Goal: Task Accomplishment & Management: Complete application form

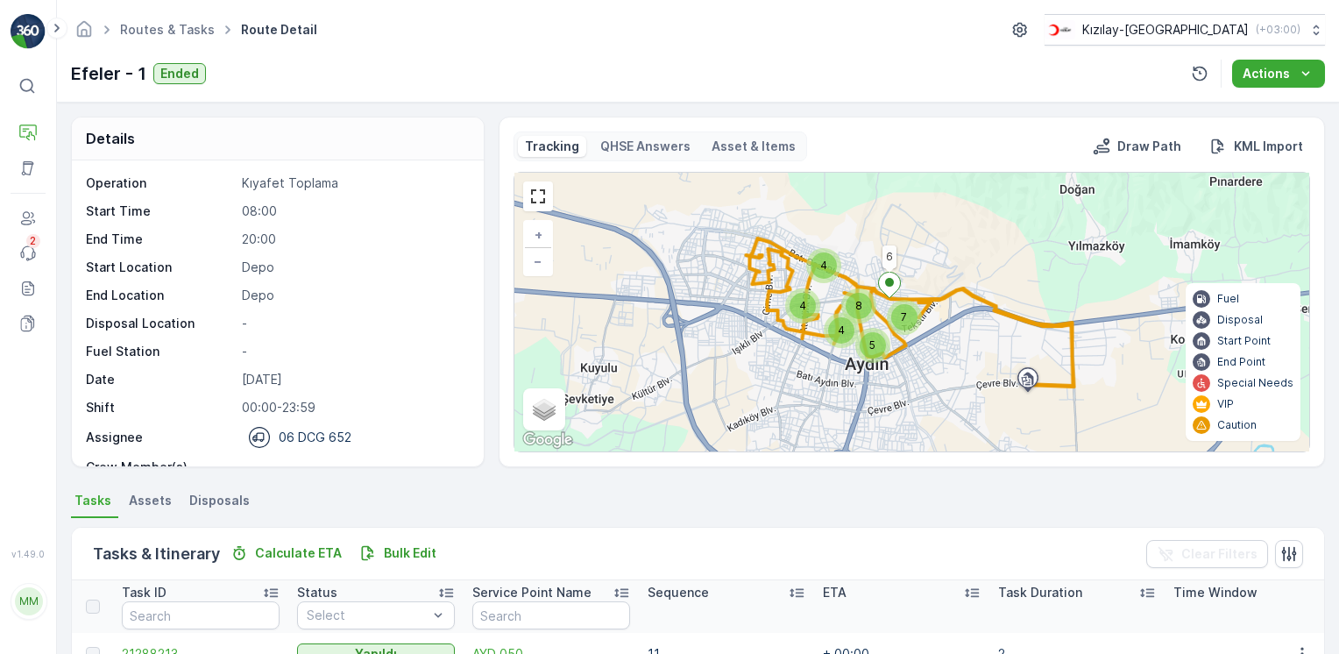
click at [45, 32] on img at bounding box center [28, 31] width 35 height 35
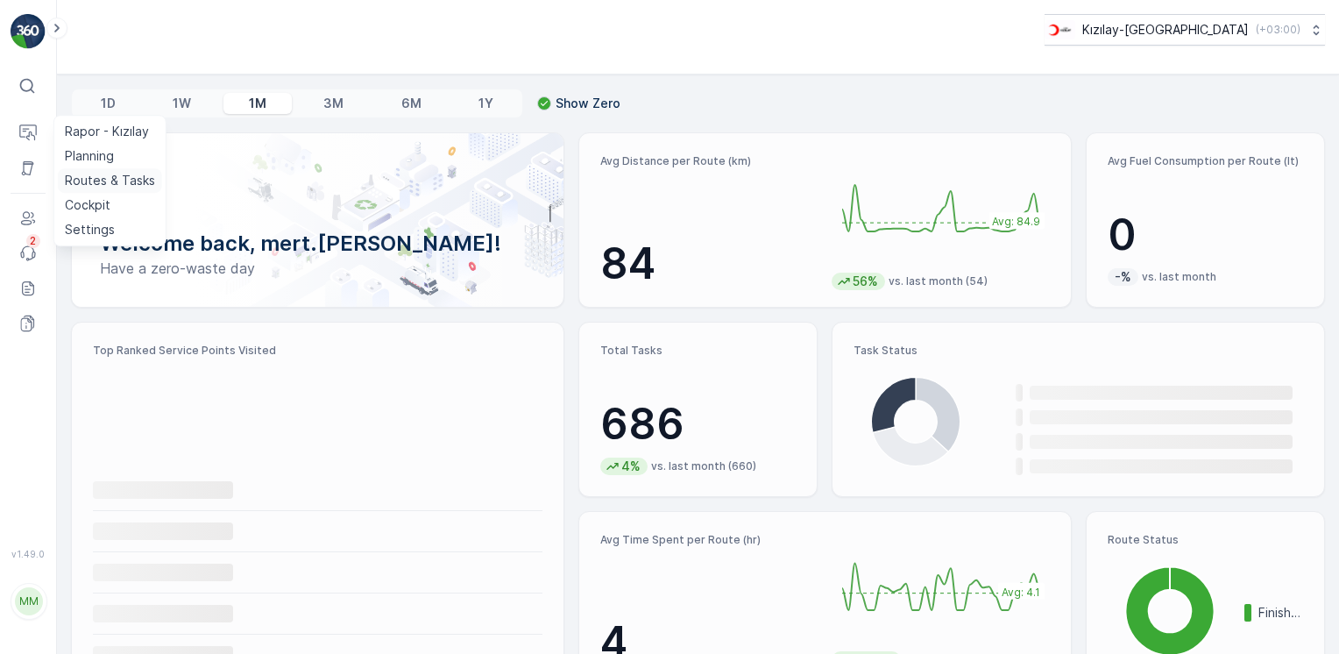
click at [89, 177] on p "Routes & Tasks" at bounding box center [110, 181] width 90 height 18
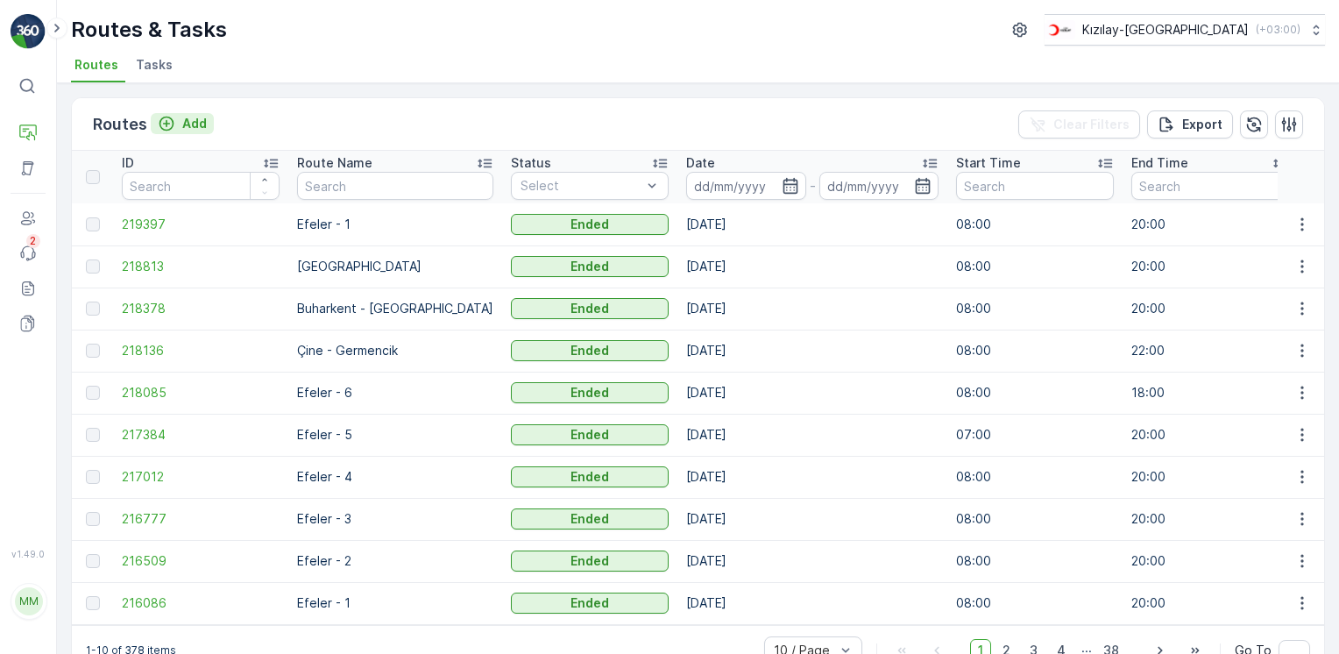
click at [199, 125] on p "Add" at bounding box center [194, 124] width 25 height 18
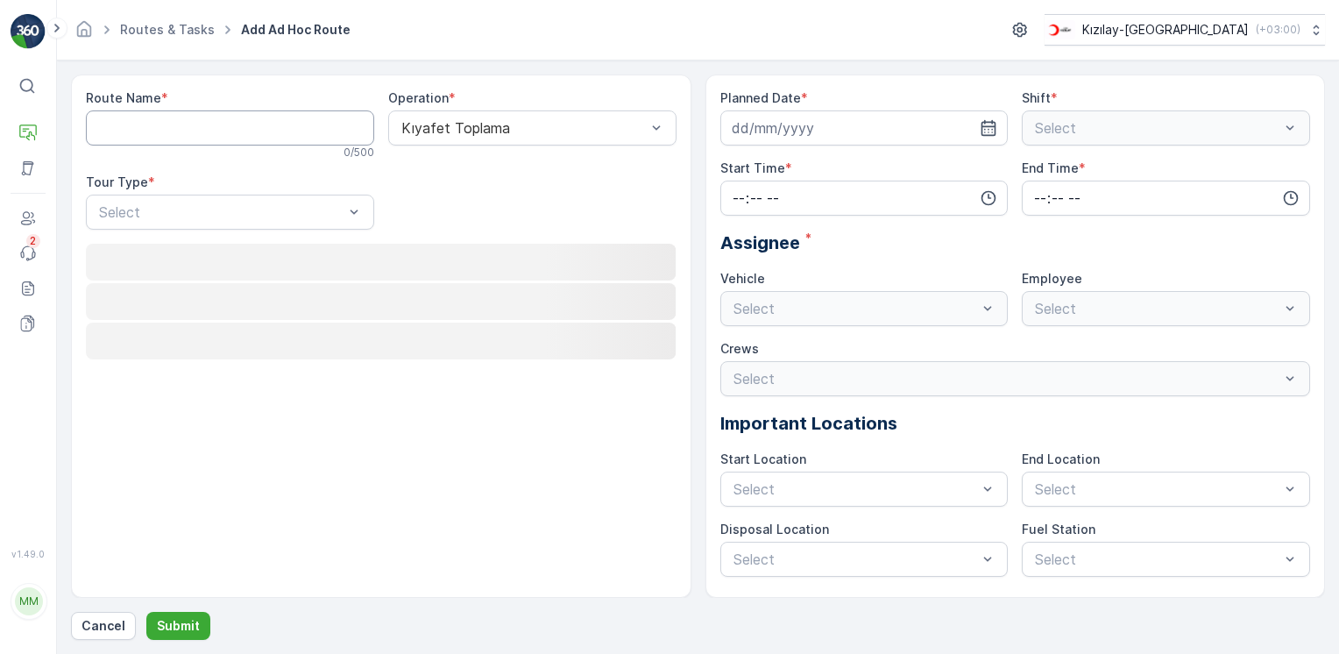
click at [216, 136] on Name "Route Name" at bounding box center [230, 127] width 288 height 35
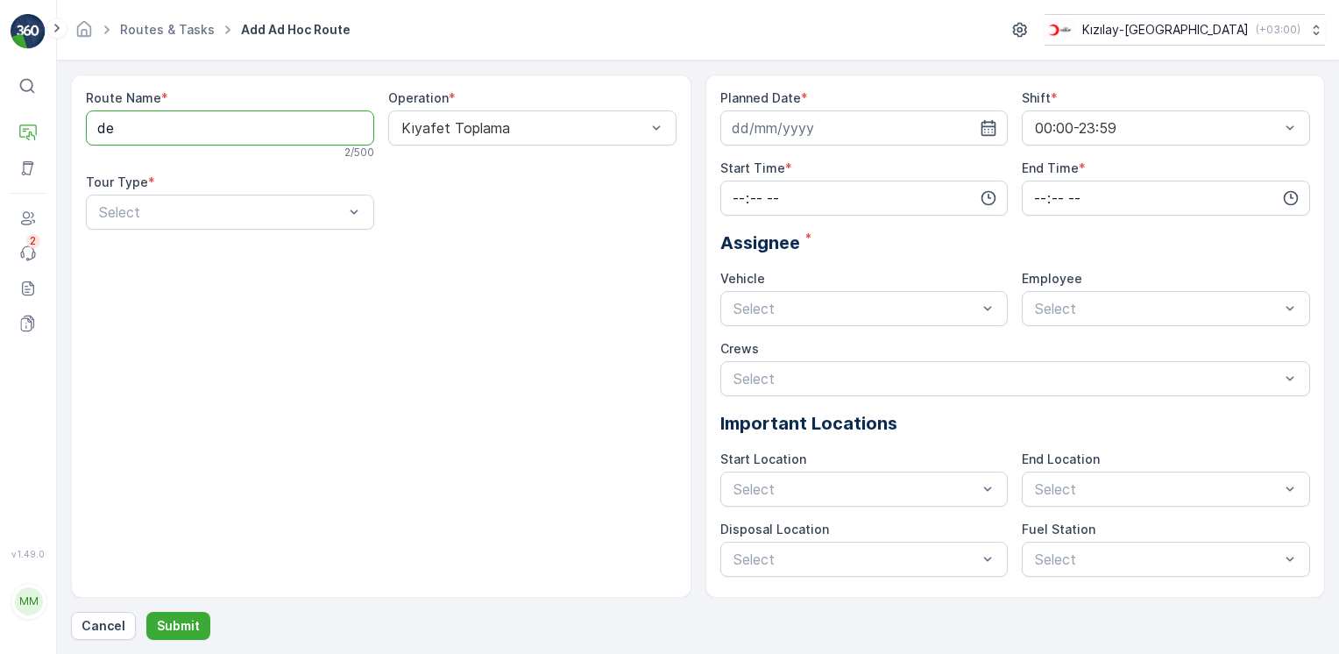
type Name "Denizli"
click at [599, 146] on div "Operation * Kıyafet Toplama" at bounding box center [532, 124] width 288 height 70
click at [260, 205] on div at bounding box center [221, 212] width 248 height 16
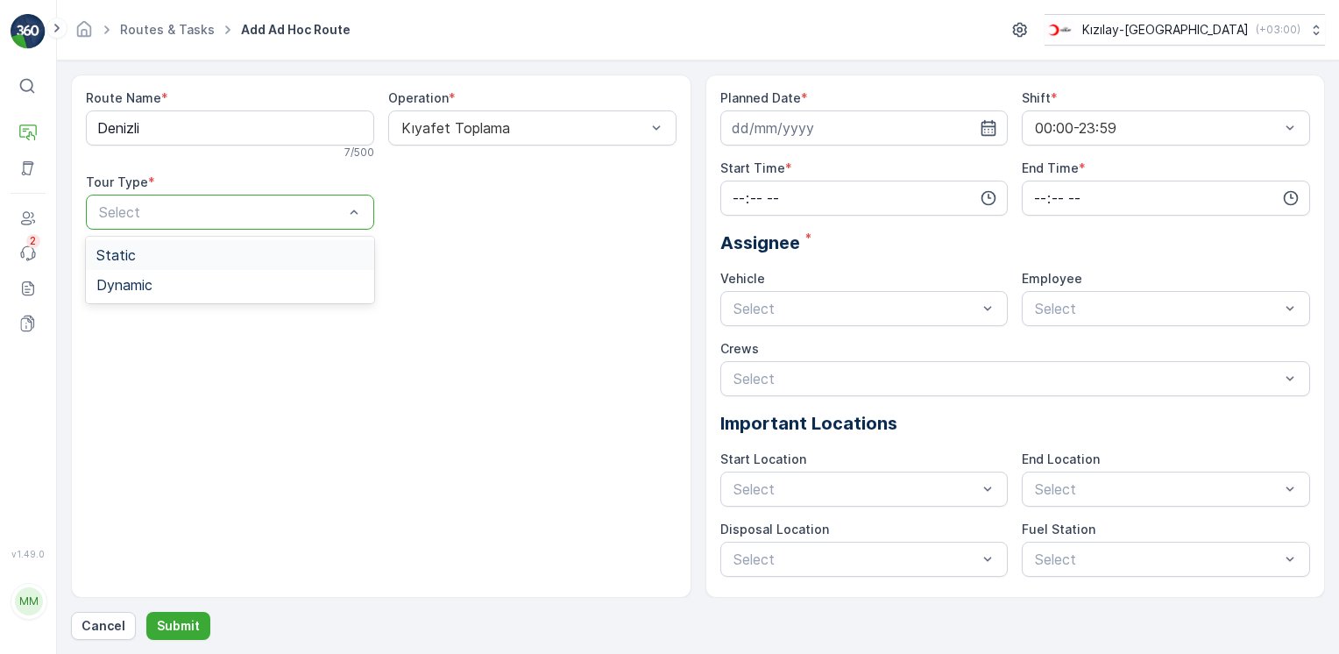
drag, startPoint x: 136, startPoint y: 258, endPoint x: 214, endPoint y: 254, distance: 78.1
click at [137, 258] on div "Static" at bounding box center [229, 255] width 267 height 16
click at [409, 223] on div "Select" at bounding box center [532, 212] width 288 height 35
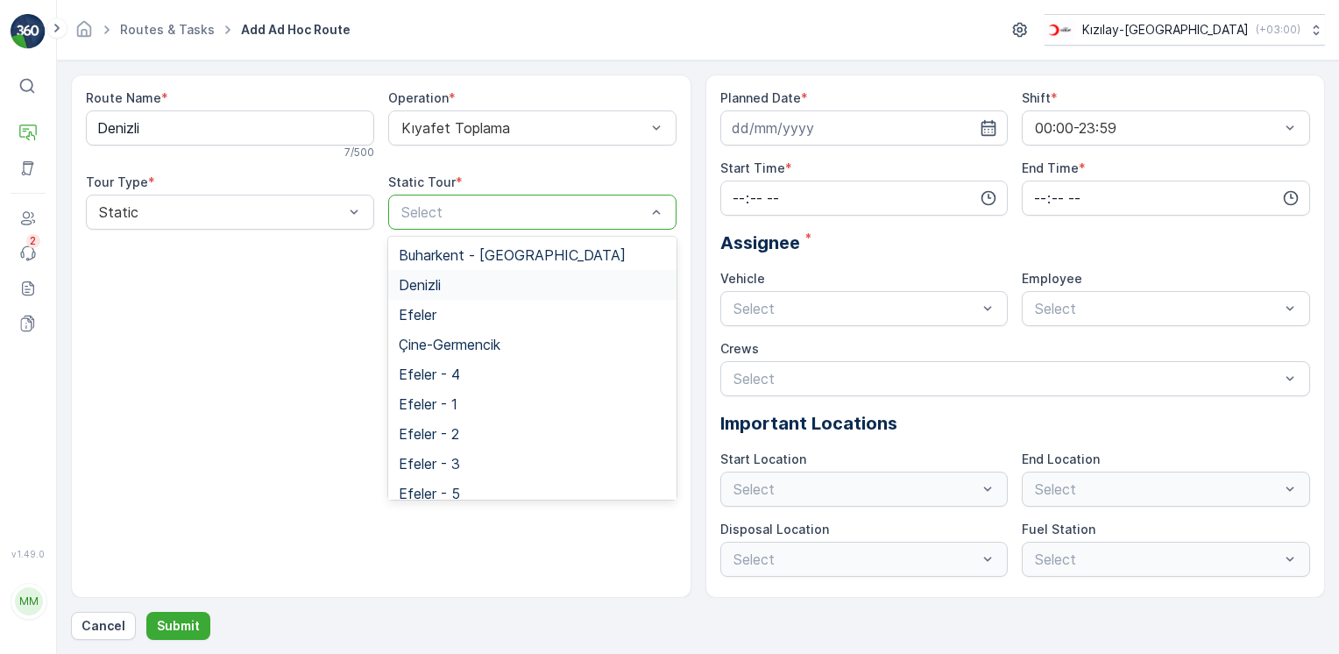
click at [431, 285] on span "Denizli" at bounding box center [420, 285] width 42 height 16
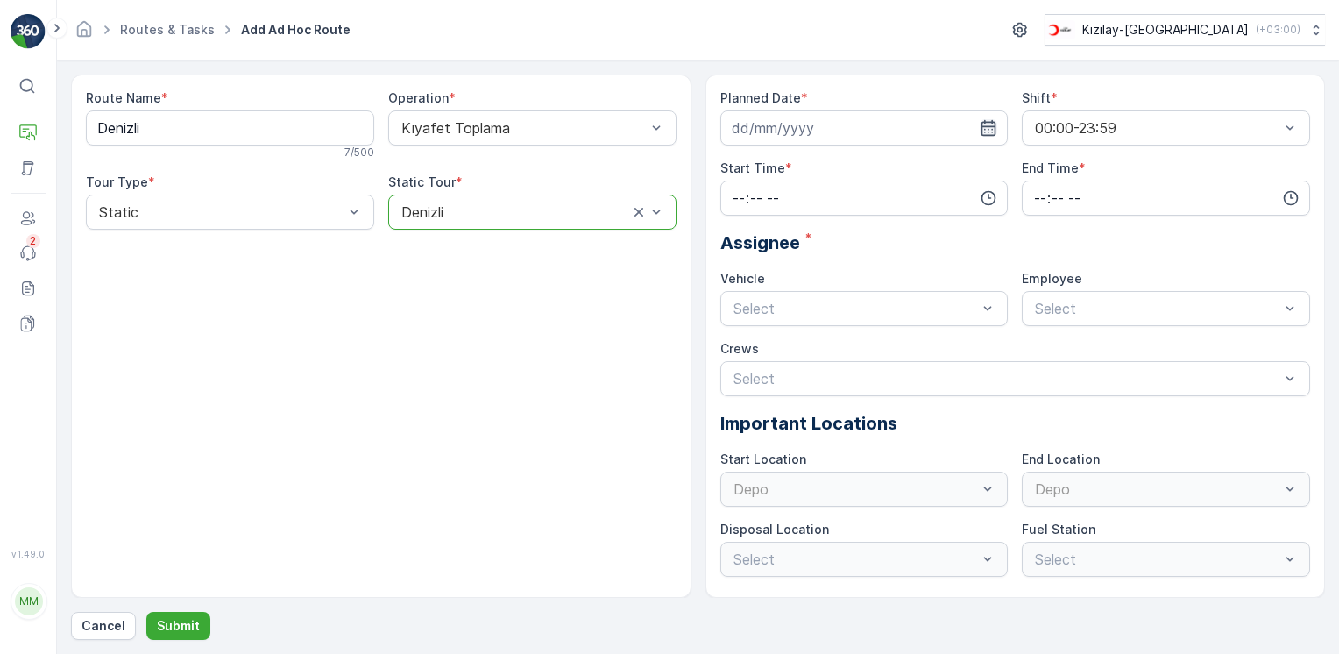
click at [992, 131] on icon "button" at bounding box center [988, 128] width 15 height 16
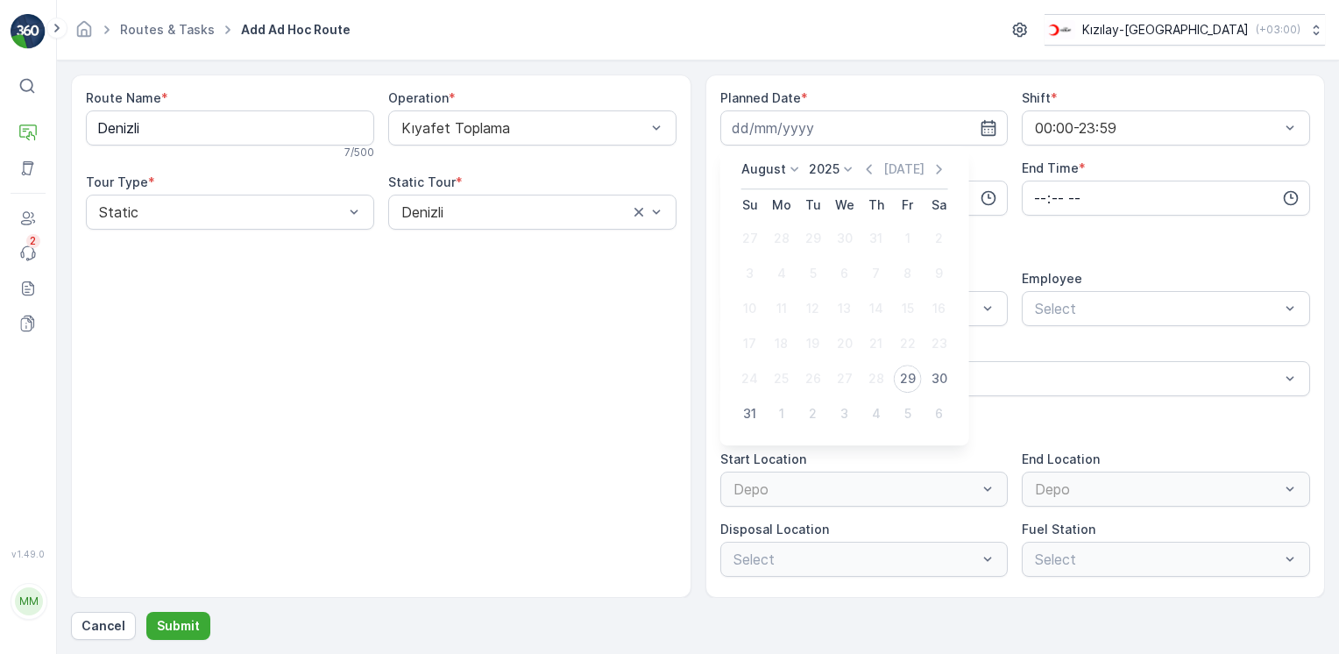
click at [788, 169] on icon at bounding box center [795, 169] width 18 height 18
click at [920, 148] on div "August January February March April May June July August September October Nove…" at bounding box center [844, 295] width 249 height 299
click at [937, 166] on icon "button" at bounding box center [938, 170] width 5 height 10
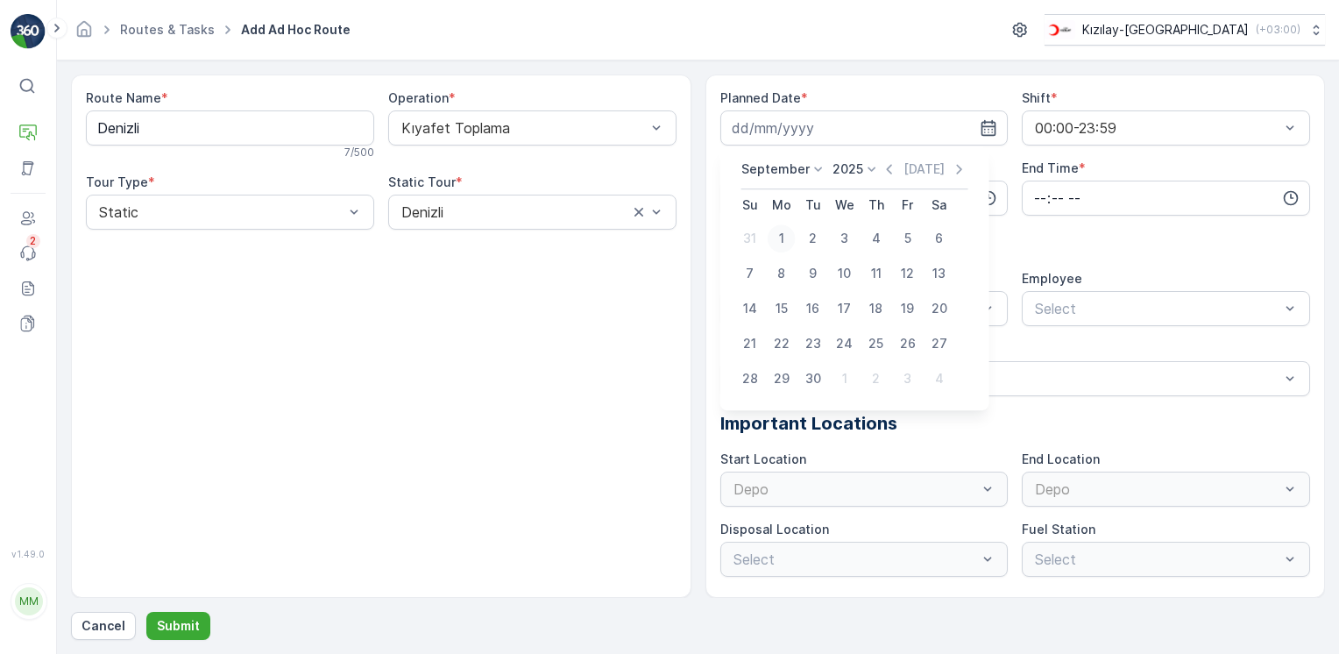
click at [782, 236] on div "1" at bounding box center [782, 238] width 28 height 28
type input "[DATE]"
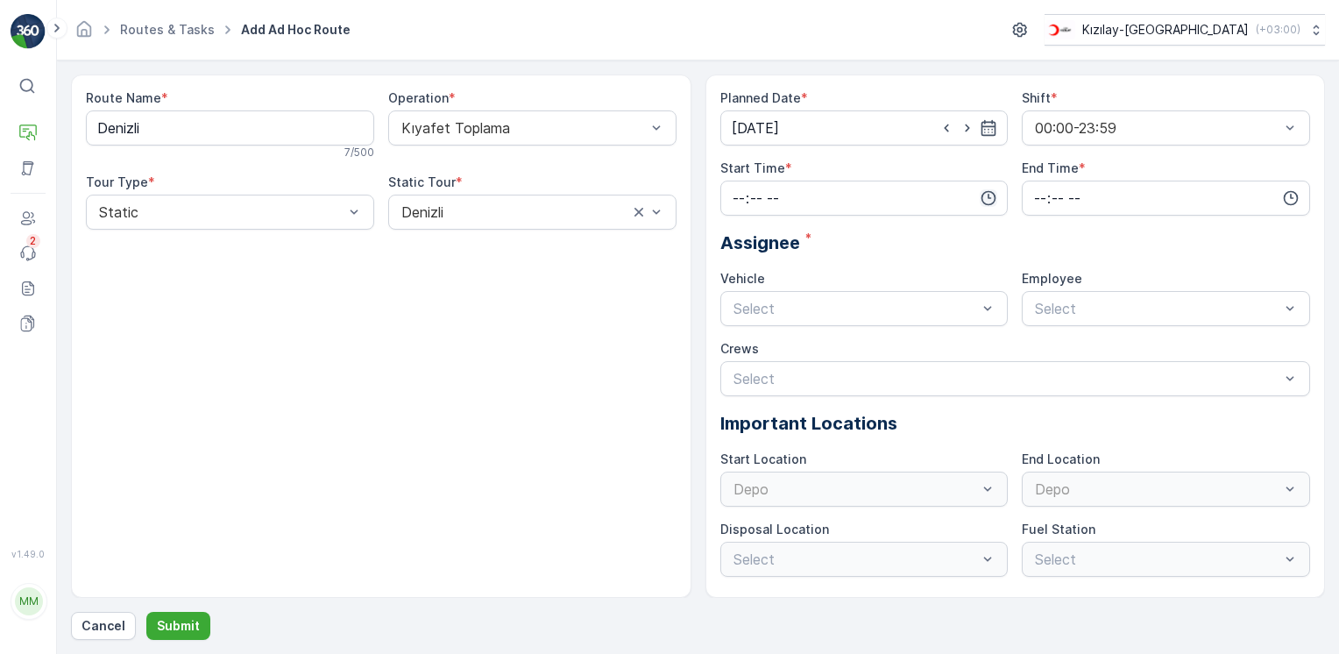
click at [996, 200] on div at bounding box center [864, 197] width 288 height 35
click at [992, 189] on icon "button" at bounding box center [989, 198] width 18 height 18
click at [743, 335] on span "08" at bounding box center [739, 340] width 16 height 18
type input "08:00"
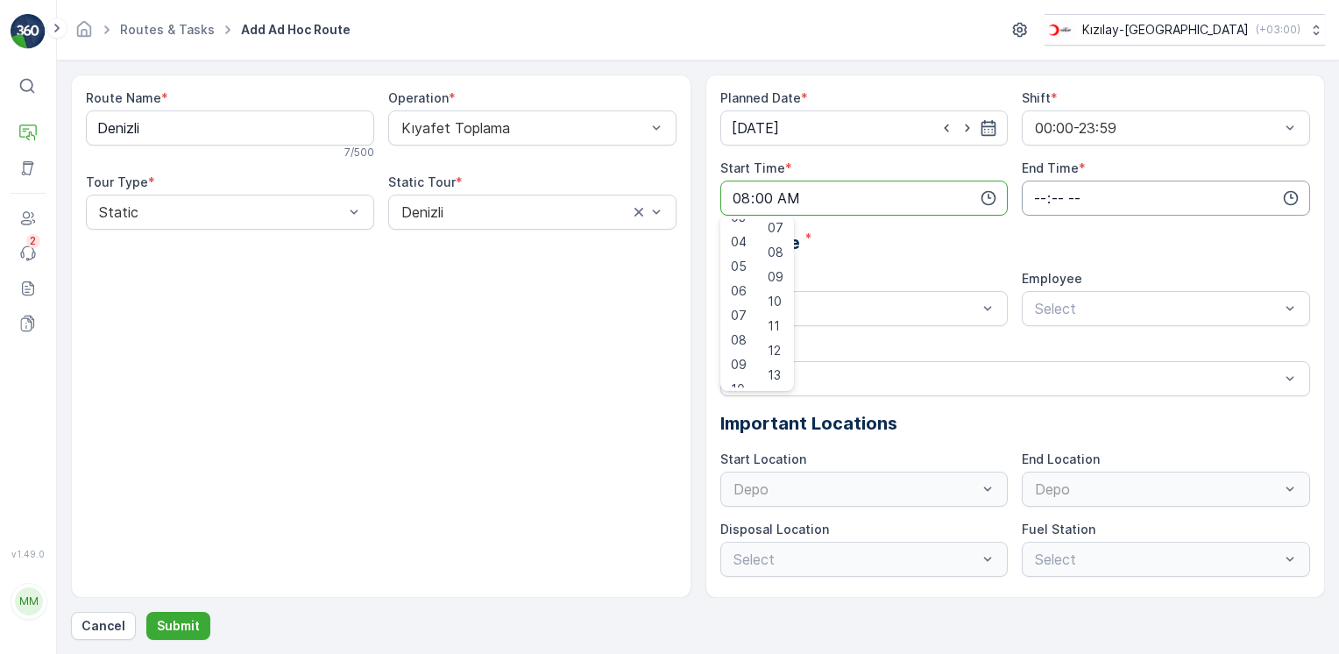
click at [1255, 202] on input "time" at bounding box center [1166, 197] width 288 height 35
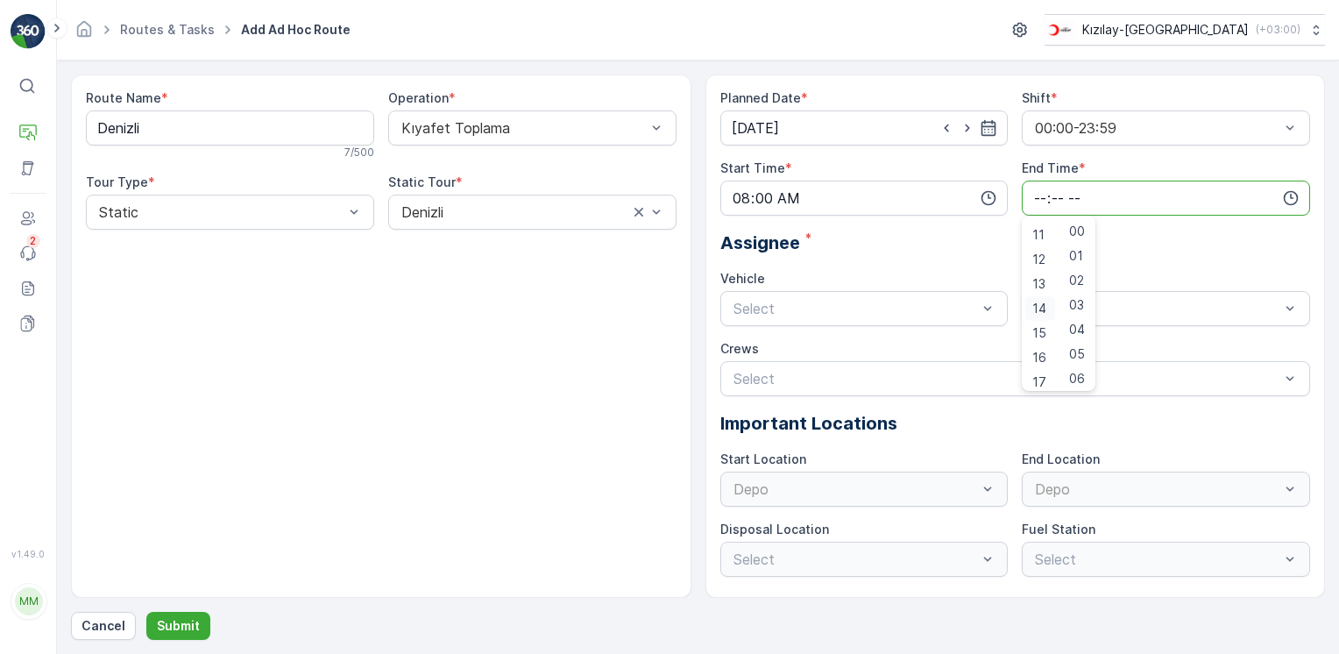
scroll to position [421, 0]
click at [1039, 303] on span "20" at bounding box center [1039, 302] width 15 height 18
type input "20:00"
click at [946, 289] on div "Vehicle Select" at bounding box center [864, 298] width 288 height 56
click at [916, 318] on div "Select" at bounding box center [864, 308] width 288 height 35
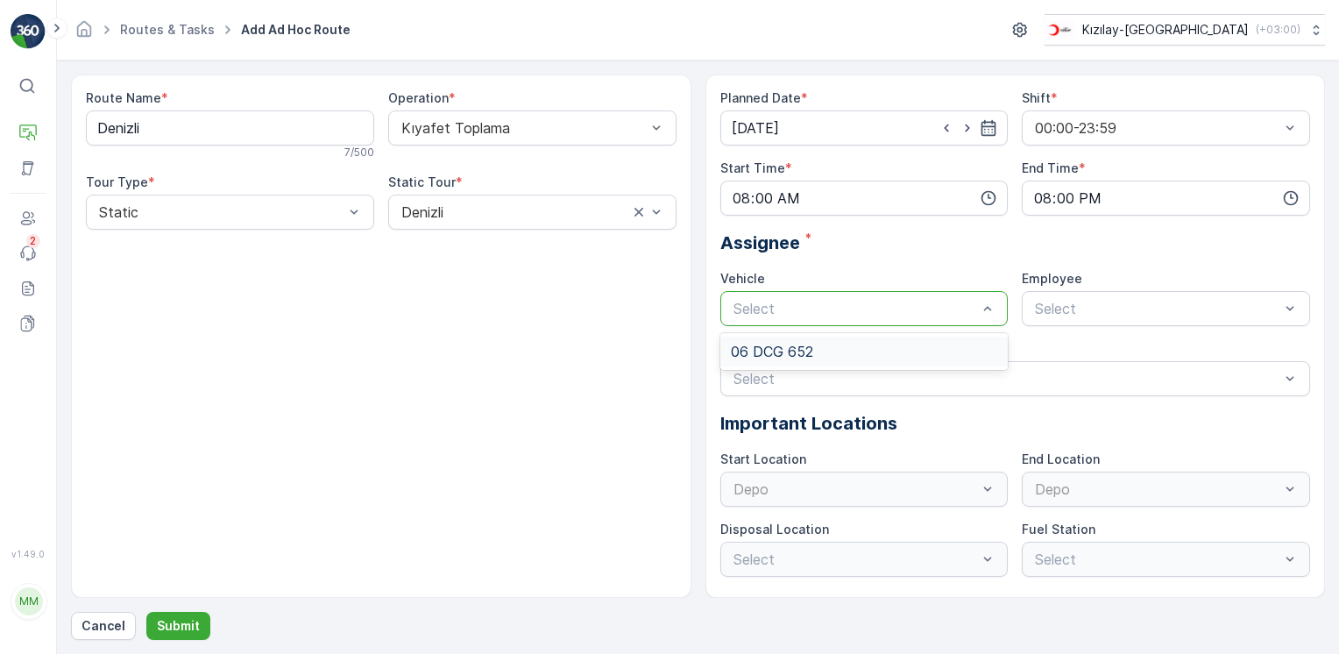
click at [819, 343] on div "06 DCG 652" at bounding box center [864, 351] width 267 height 16
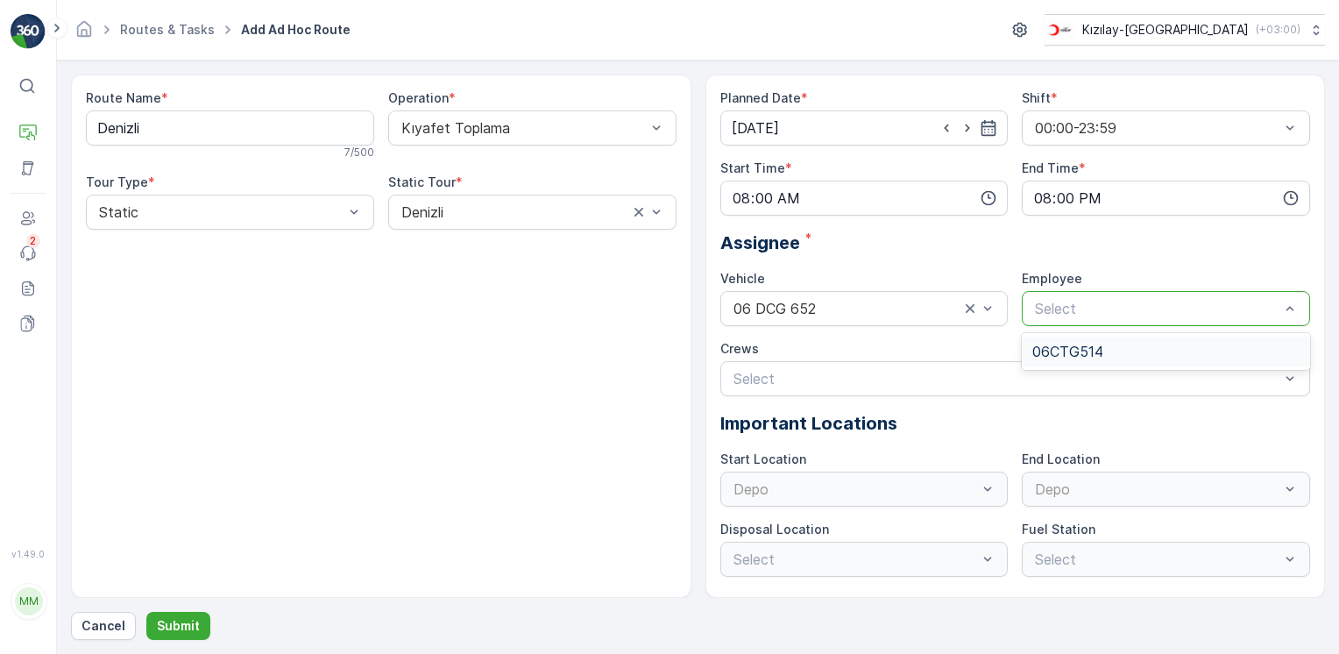
click at [1155, 305] on div at bounding box center [1157, 309] width 248 height 16
click at [1086, 353] on span "06CTG514" at bounding box center [1067, 351] width 71 height 16
click at [898, 381] on div at bounding box center [1007, 379] width 550 height 16
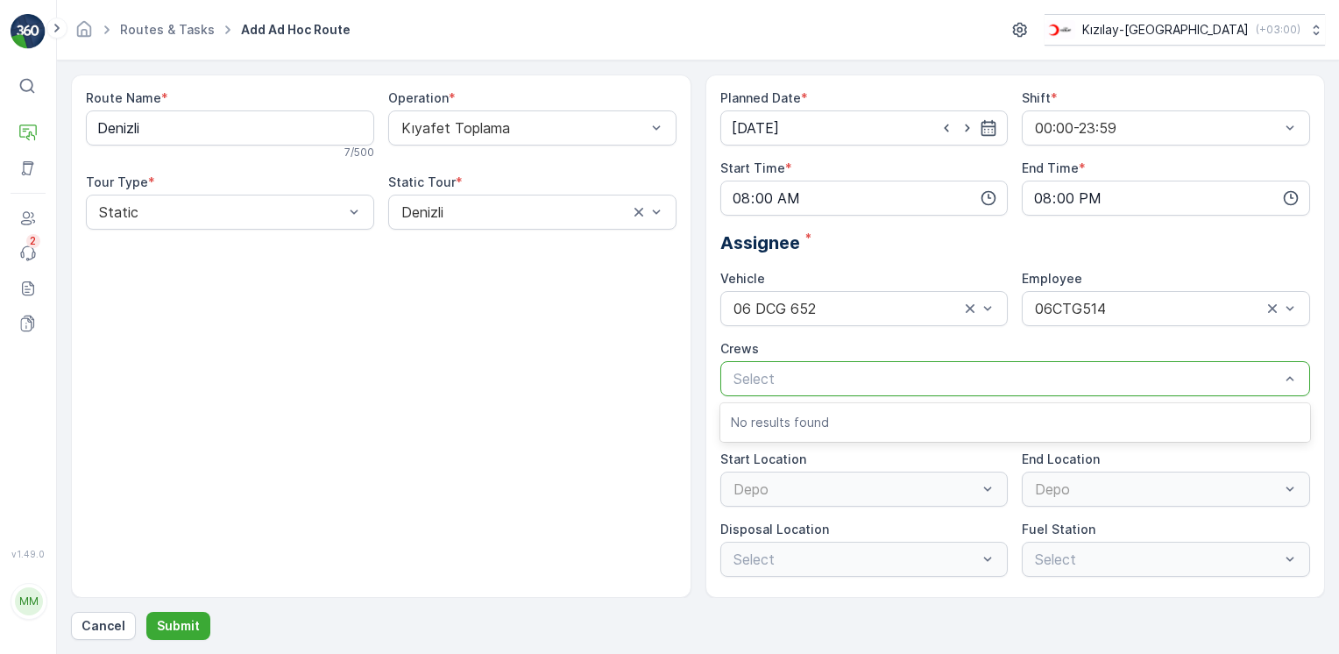
click at [803, 433] on div "No results found" at bounding box center [1015, 423] width 591 height 32
click at [772, 468] on div "Start Location [GEOGRAPHIC_DATA]" at bounding box center [864, 478] width 288 height 56
drag, startPoint x: 627, startPoint y: 468, endPoint x: 617, endPoint y: 464, distance: 11.4
click at [626, 468] on div "Route Name * [PERSON_NAME] 7 / 500 Operation * Kıyafet Toplama Tour Type * Stat…" at bounding box center [381, 335] width 620 height 523
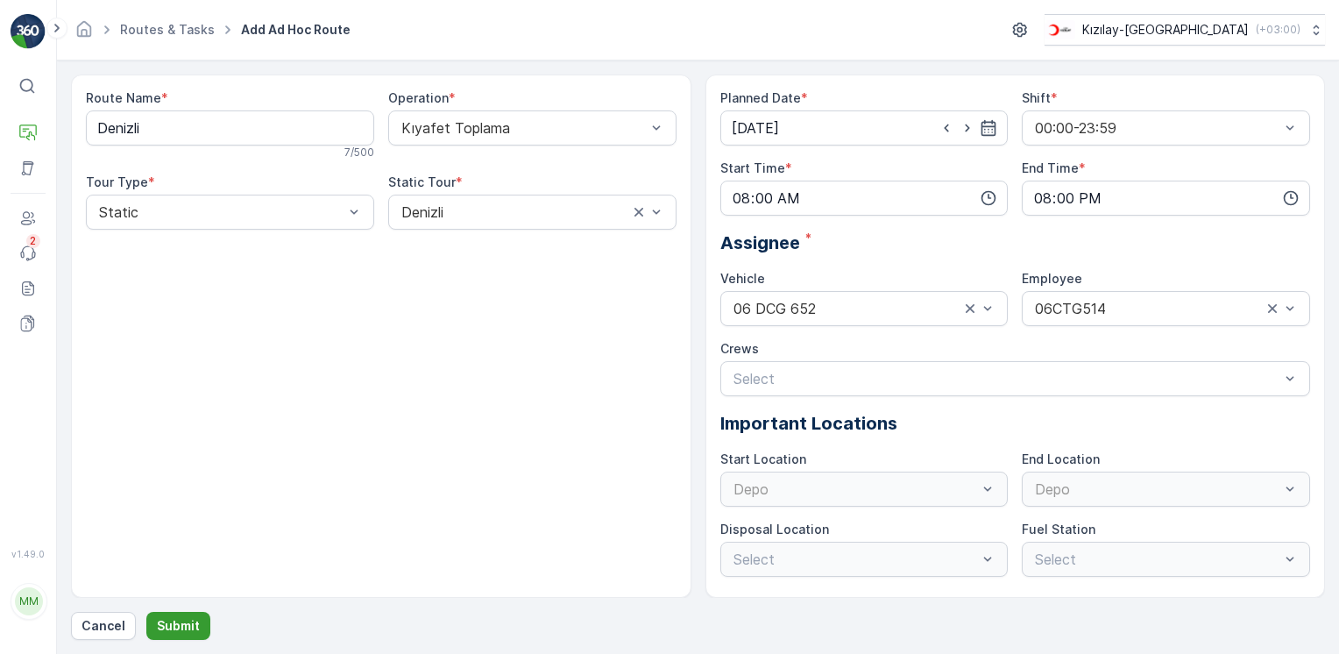
click at [168, 630] on p "Submit" at bounding box center [178, 626] width 43 height 18
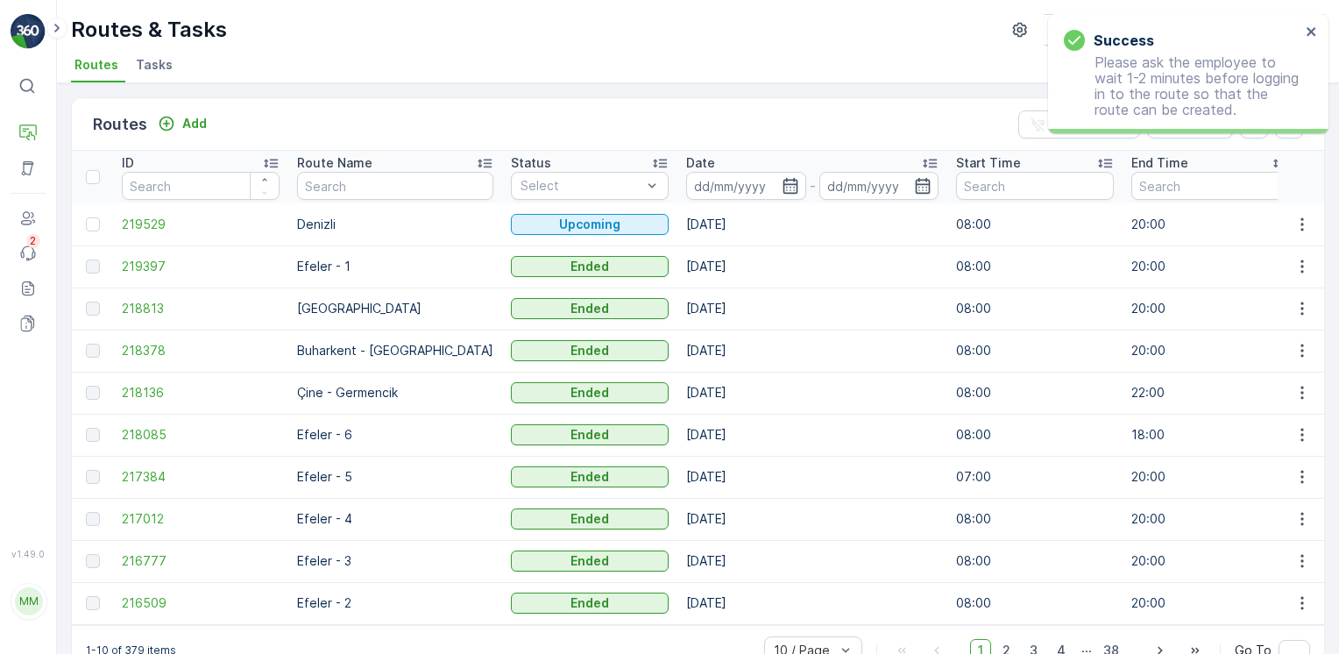
drag, startPoint x: 895, startPoint y: 90, endPoint x: 988, endPoint y: 91, distance: 92.9
click at [895, 90] on div "Routes Add Clear Filters Export ID Route Name Status Select Date - Start Time E…" at bounding box center [698, 368] width 1282 height 570
click at [1308, 30] on icon "close" at bounding box center [1310, 31] width 9 height 9
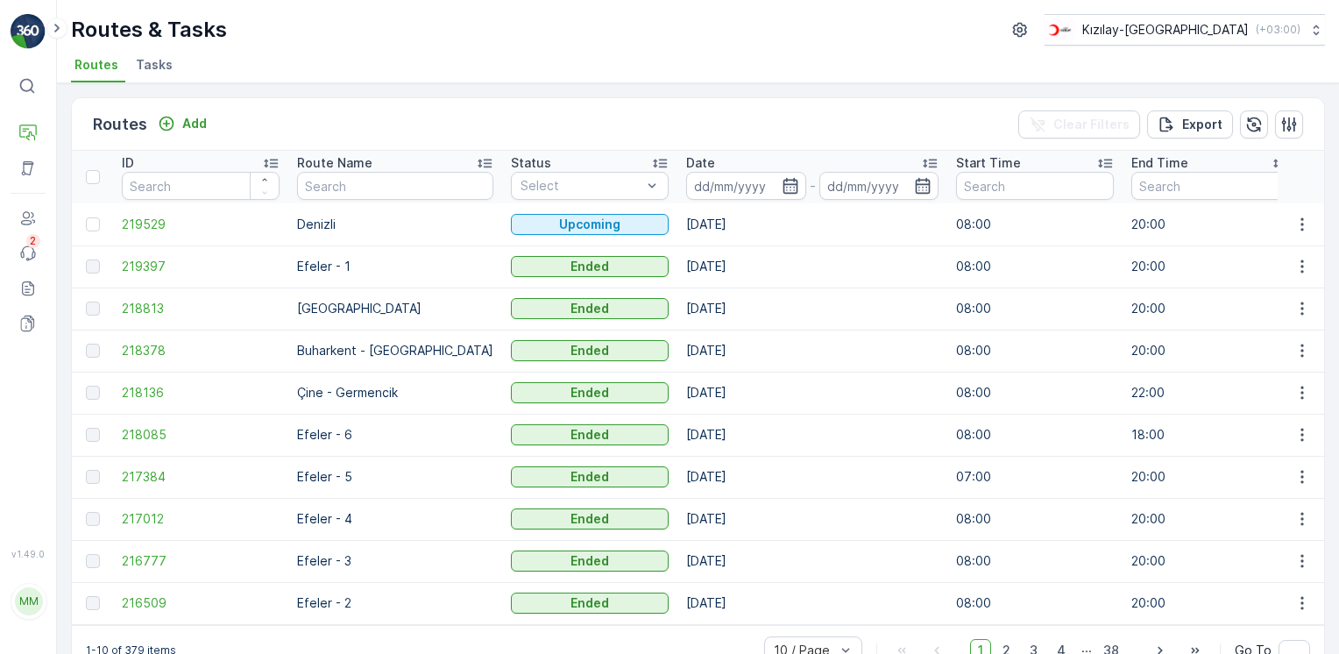
click at [845, 69] on ul "Routes Tasks" at bounding box center [691, 68] width 1240 height 30
click at [136, 67] on span "Tasks" at bounding box center [154, 65] width 37 height 18
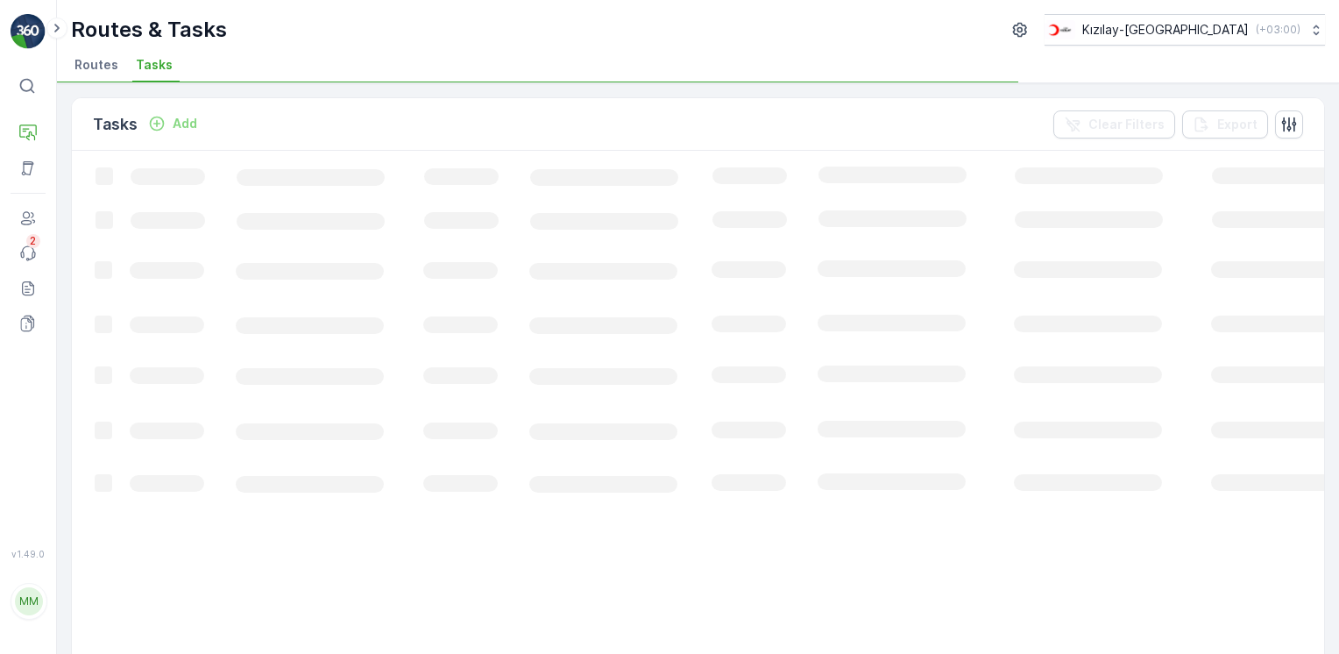
click at [92, 70] on span "Routes" at bounding box center [96, 65] width 44 height 18
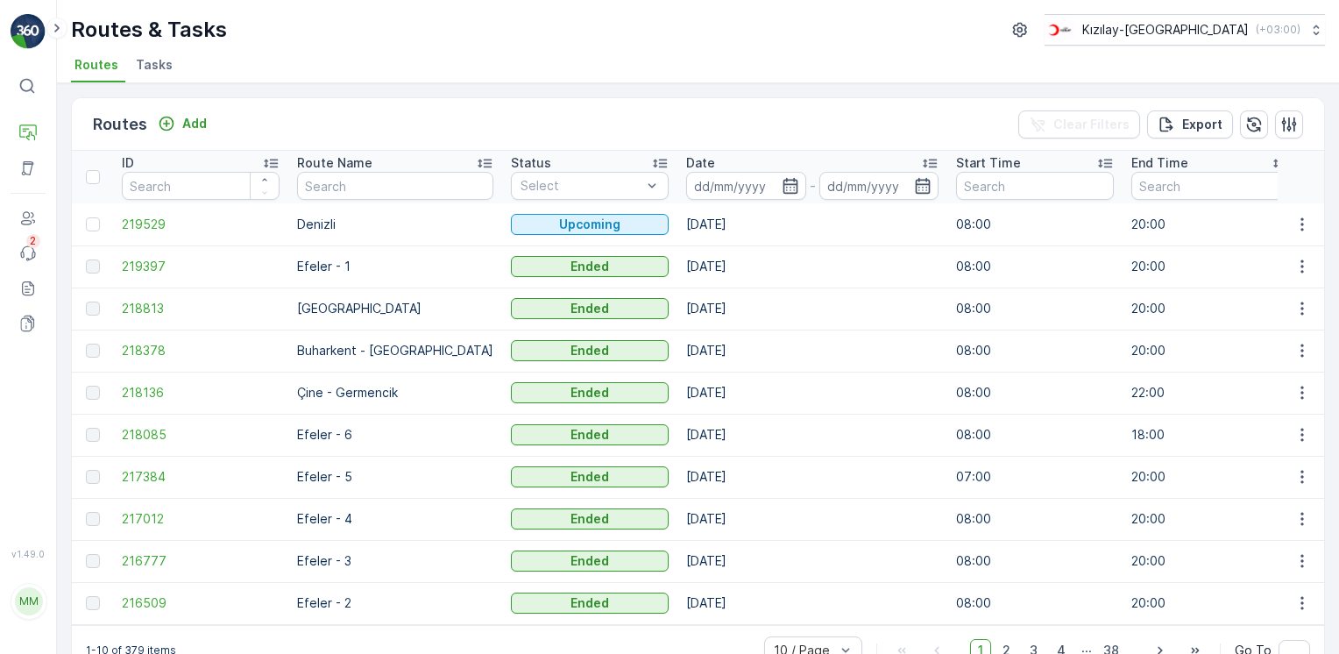
click at [1313, 230] on button "button" at bounding box center [1302, 224] width 32 height 21
click at [1276, 244] on span "See More Details" at bounding box center [1261, 249] width 102 height 18
